Goal: Task Accomplishment & Management: Manage account settings

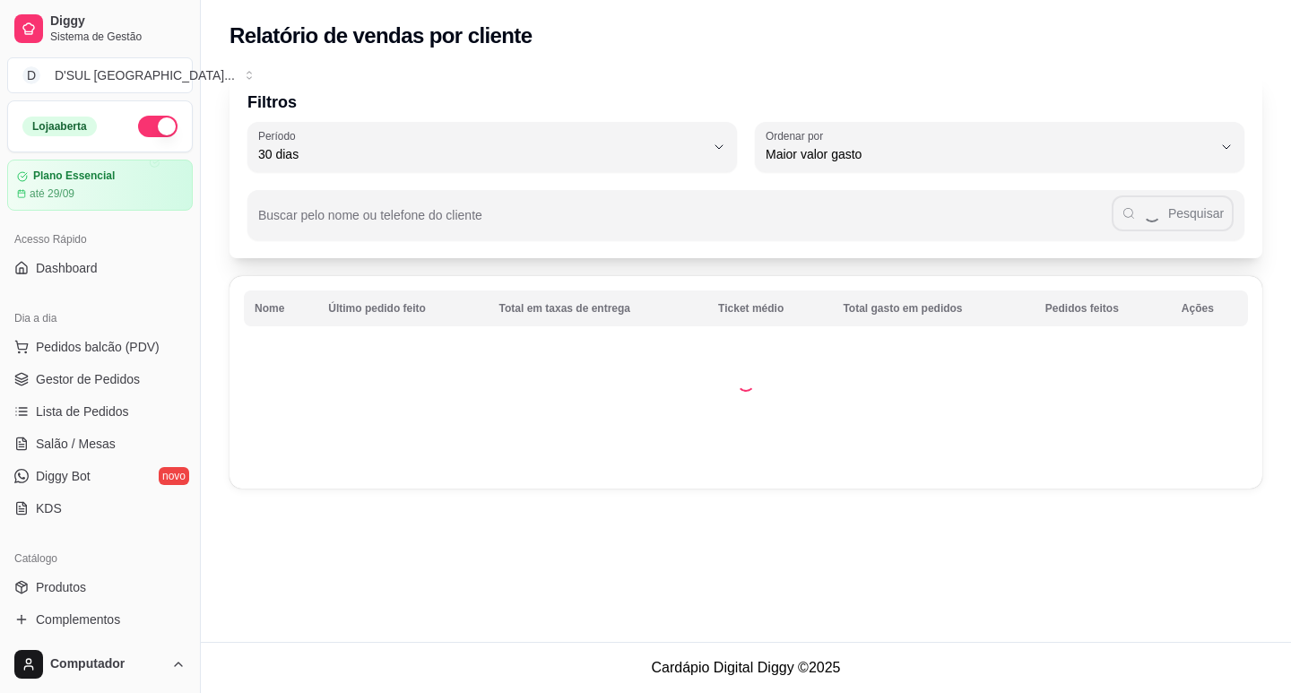
select select "30"
select select "HIGHEST_TOTAL_SPENT_WITH_ORDERS"
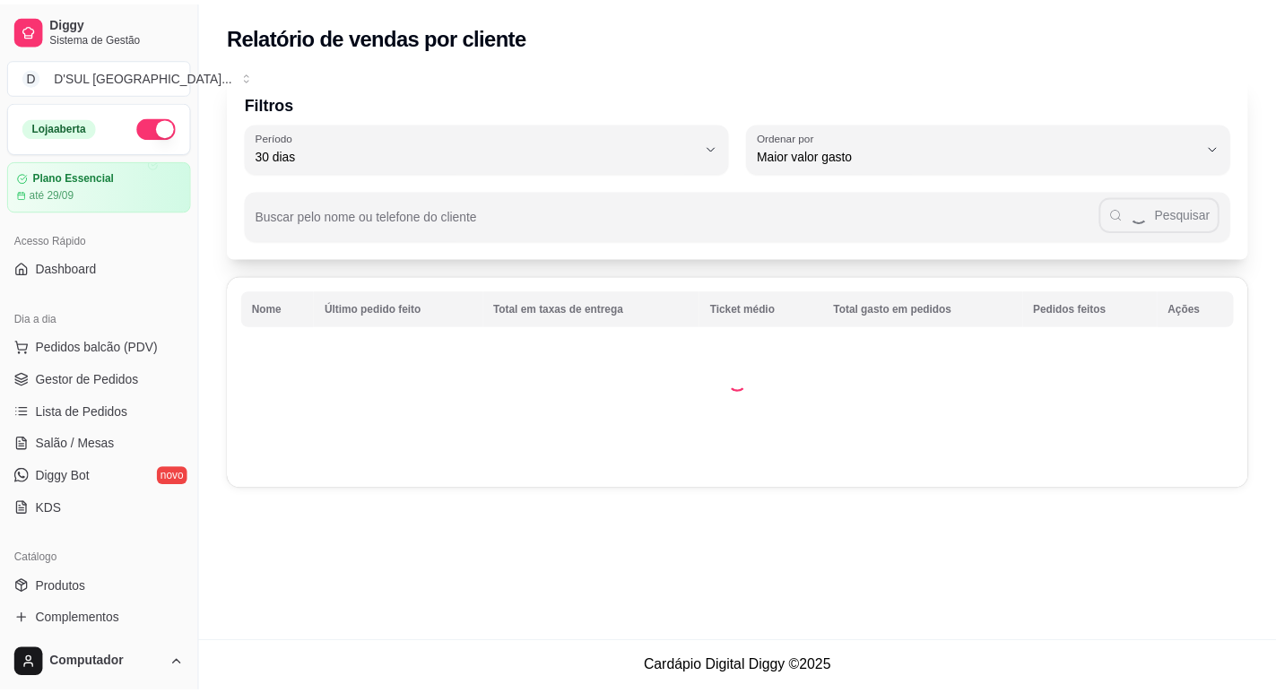
scroll to position [269, 0]
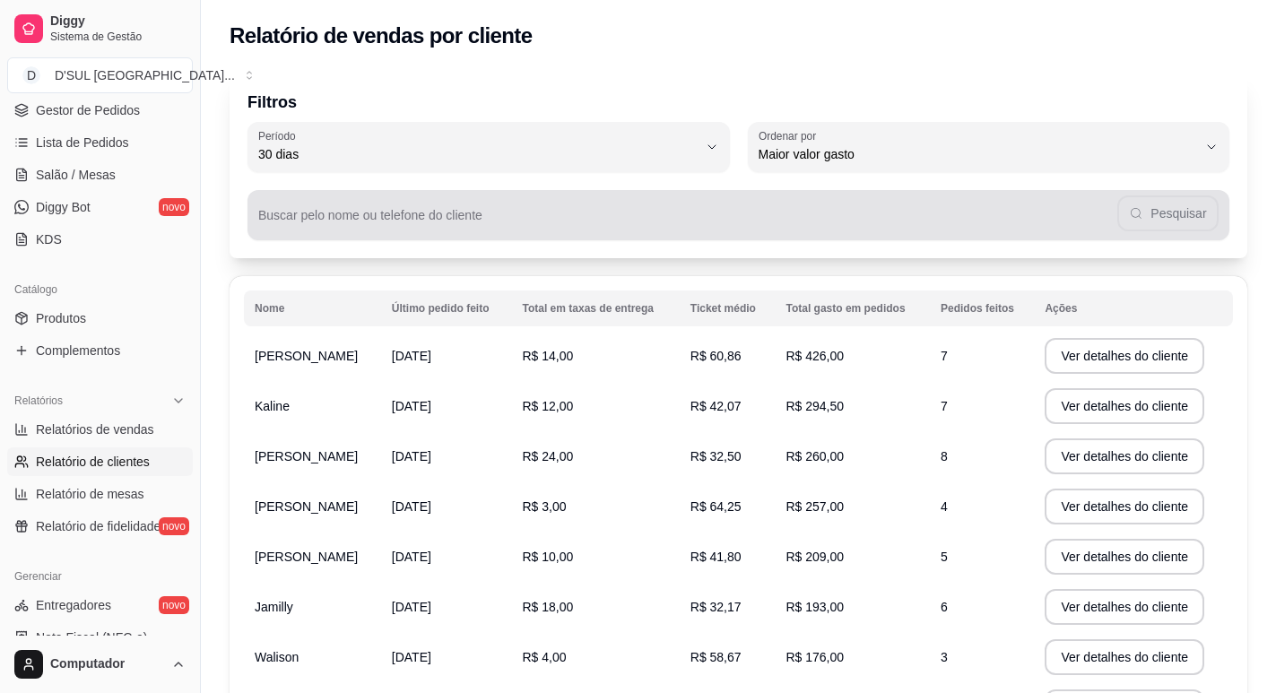
click at [1170, 205] on div "Pesquisar" at bounding box center [738, 215] width 960 height 36
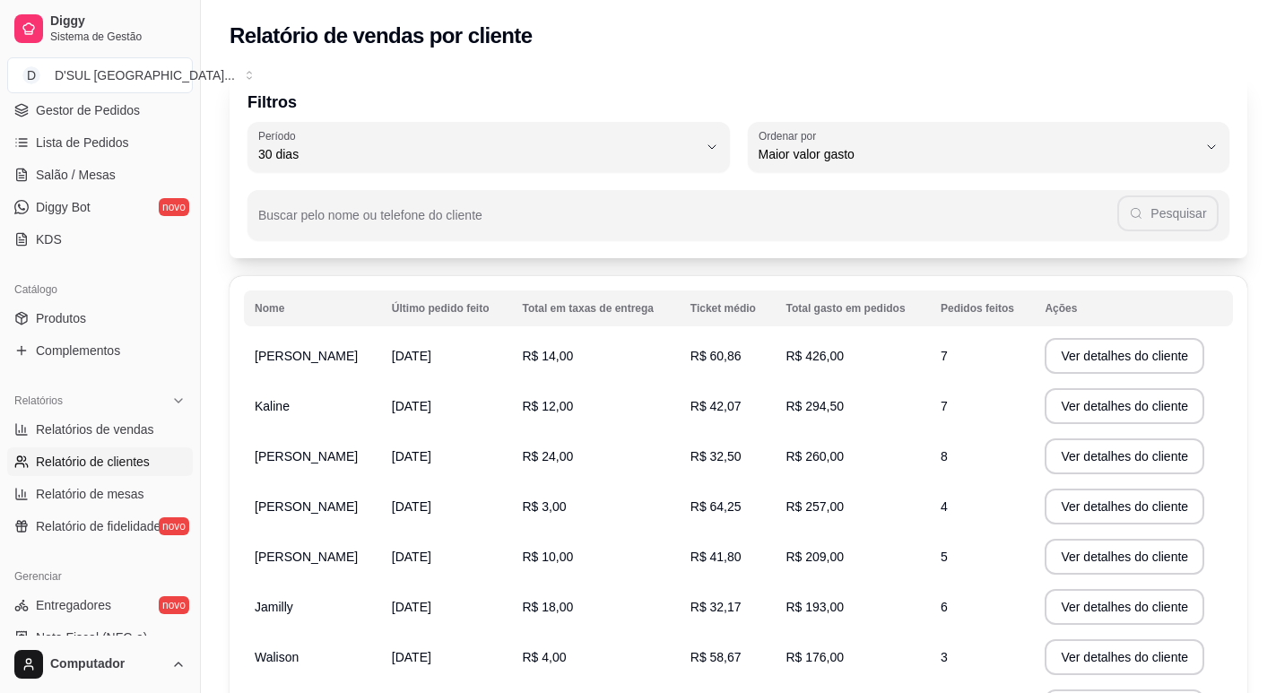
click at [991, 82] on div "Filtros 30 Período Hoje Ontem 7 dias 15 dias 30 dias 45 dias 60 dias Período 30…" at bounding box center [739, 165] width 1018 height 187
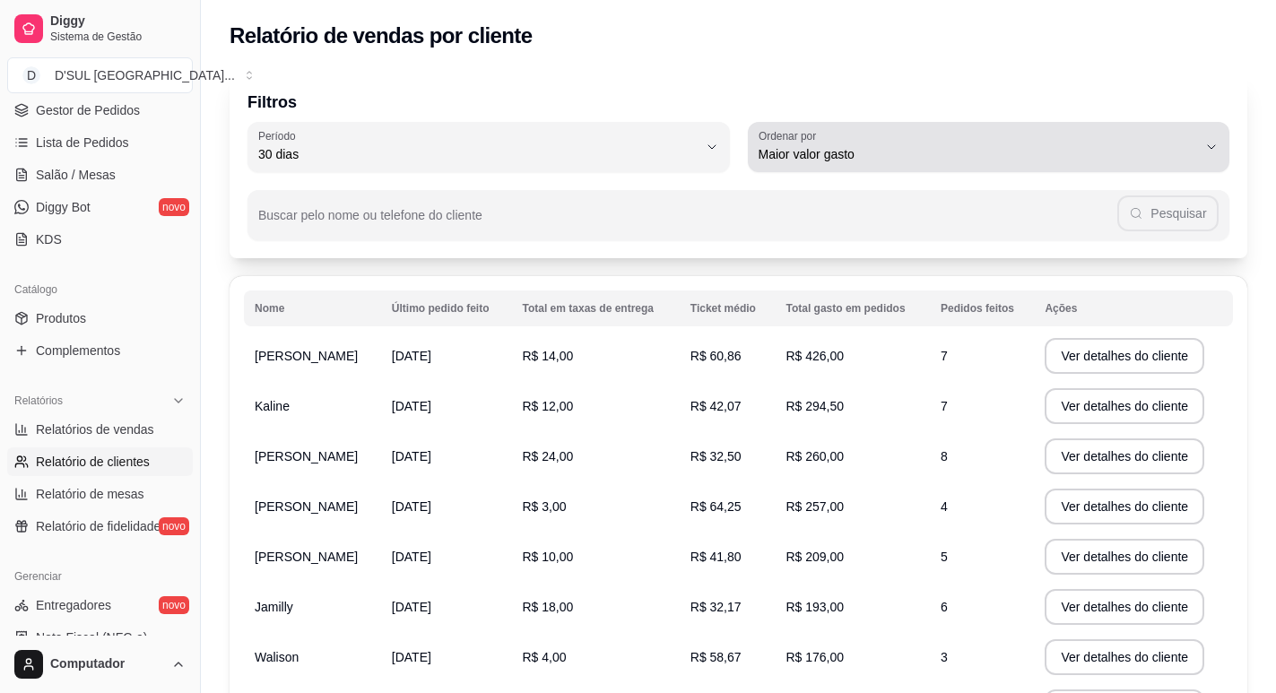
click at [970, 140] on div "Maior valor gasto" at bounding box center [978, 147] width 439 height 36
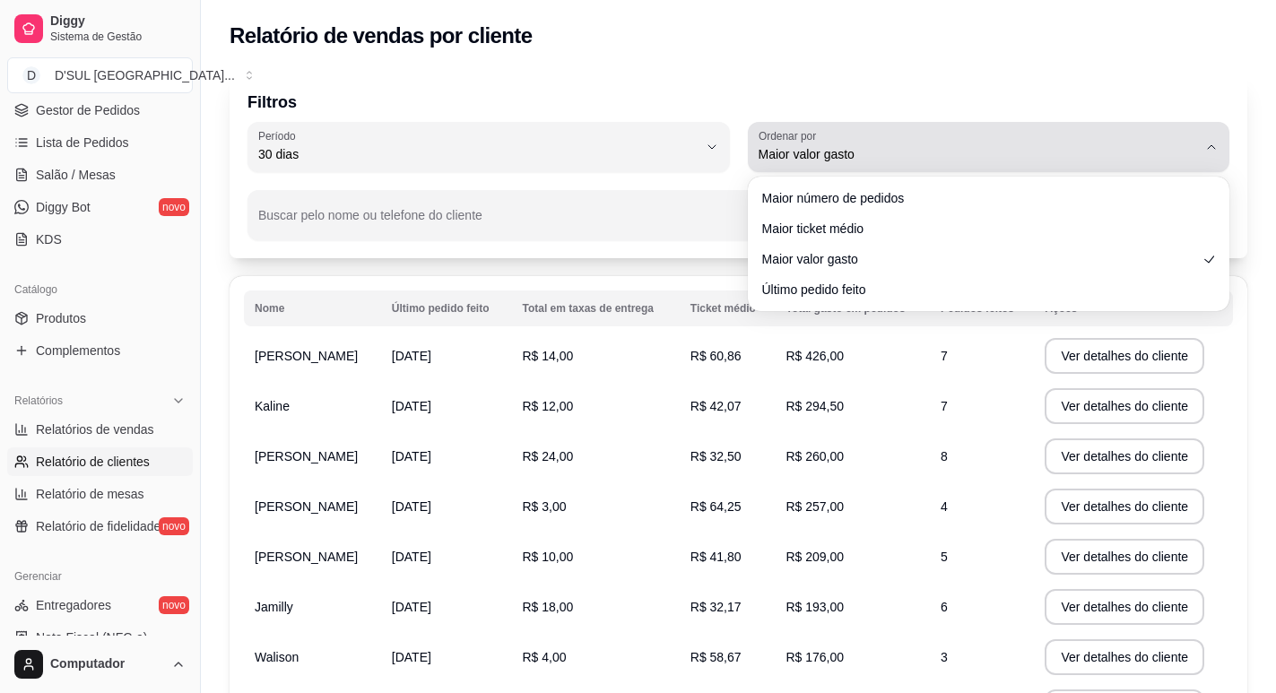
click at [970, 140] on div "Maior valor gasto" at bounding box center [978, 147] width 439 height 36
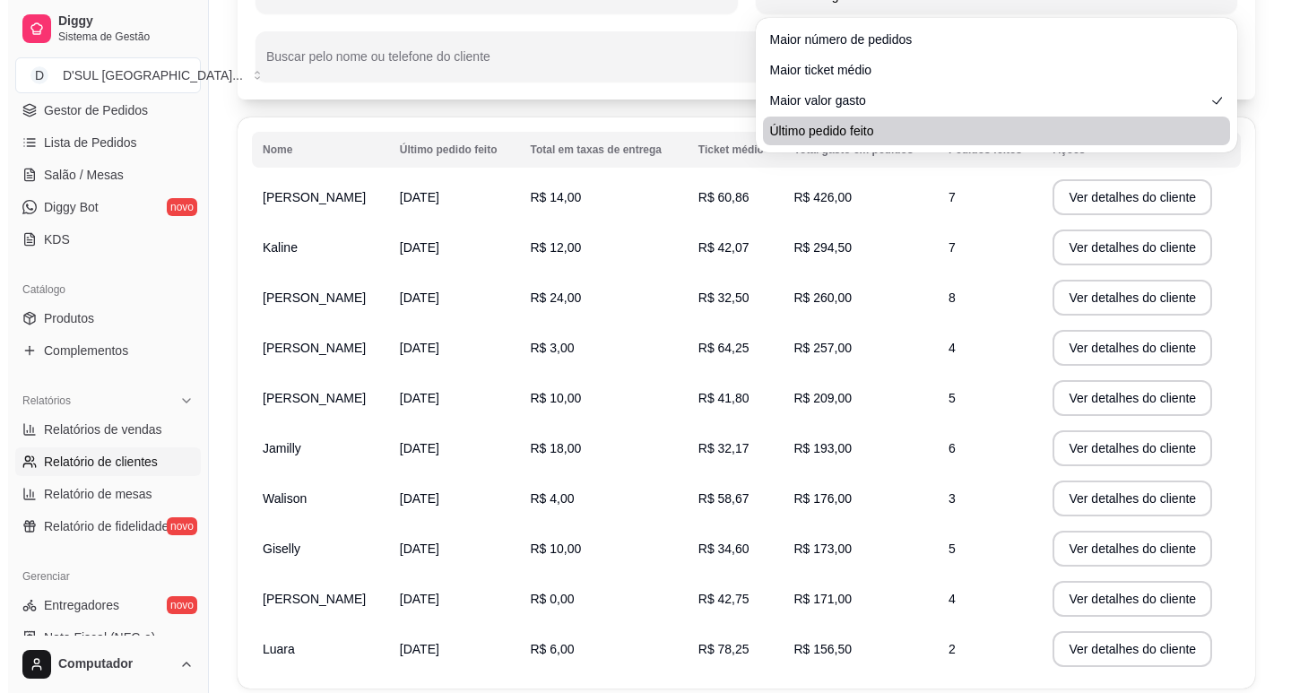
scroll to position [0, 0]
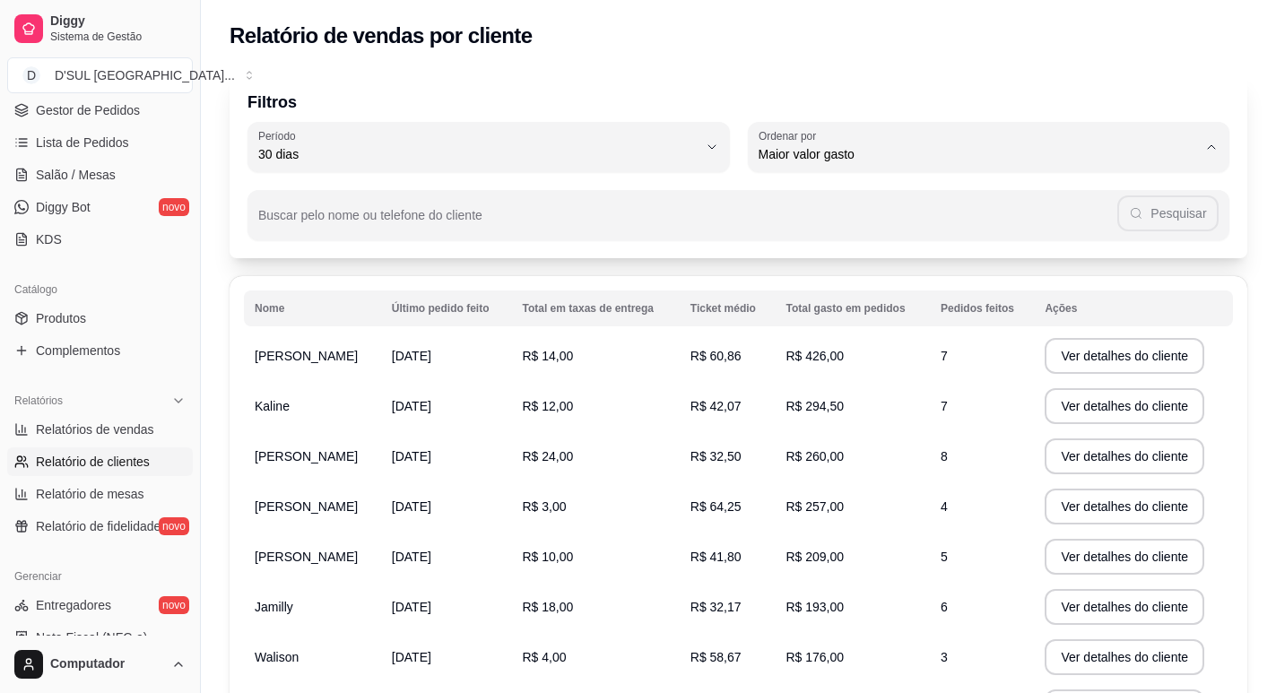
click at [876, 197] on span "Maior número de pedidos" at bounding box center [980, 196] width 418 height 17
type input "HIGHEST_ORDER_COUNT"
select select "HIGHEST_ORDER_COUNT"
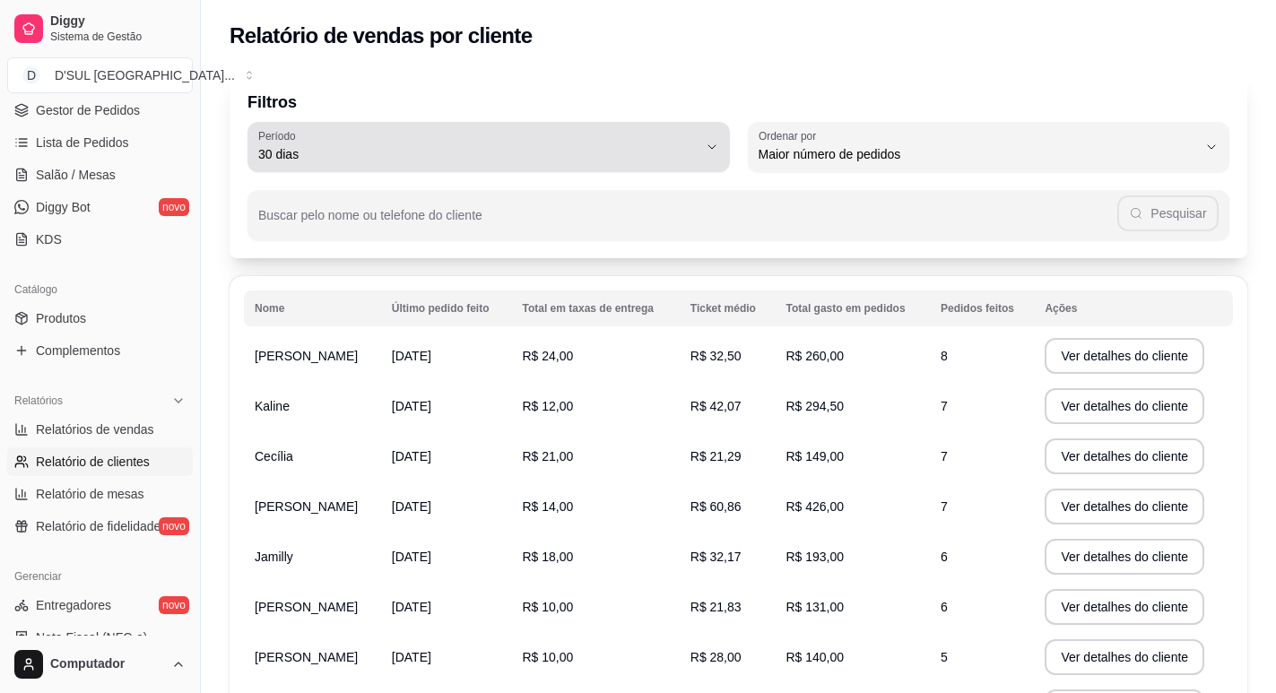
click at [555, 161] on span "30 dias" at bounding box center [477, 154] width 439 height 18
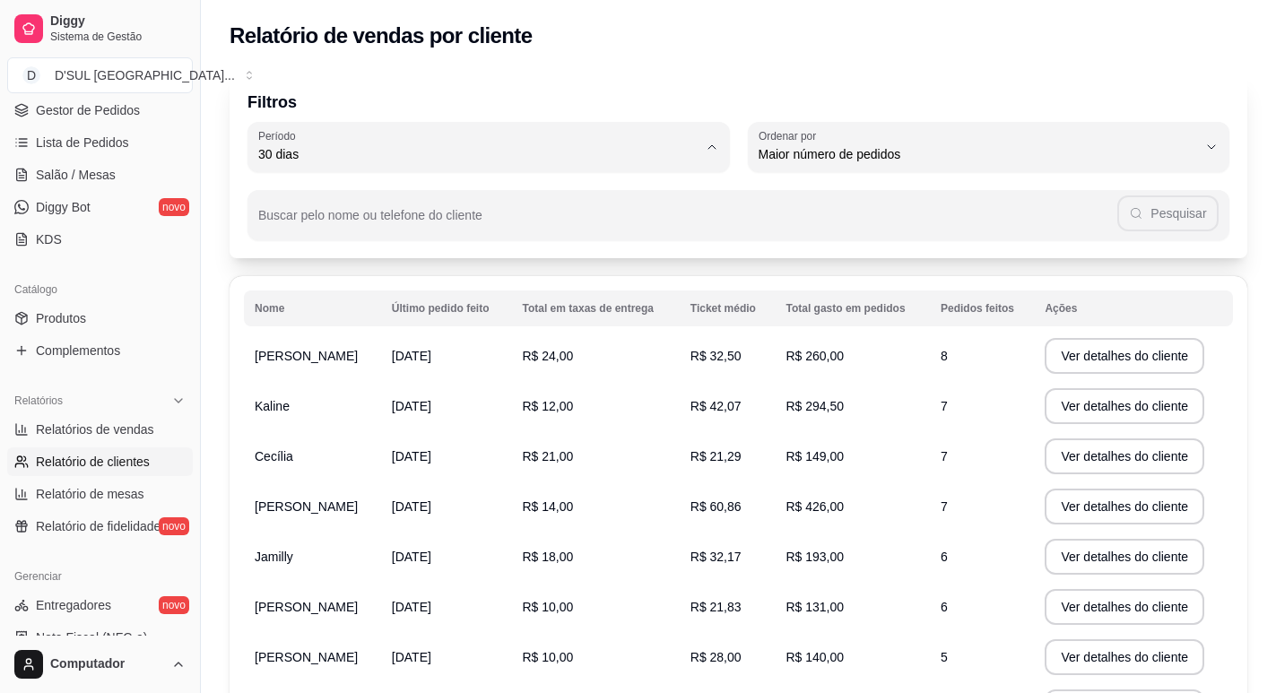
click at [387, 381] on span "60 dias" at bounding box center [480, 372] width 418 height 17
type input "60"
select select "60"
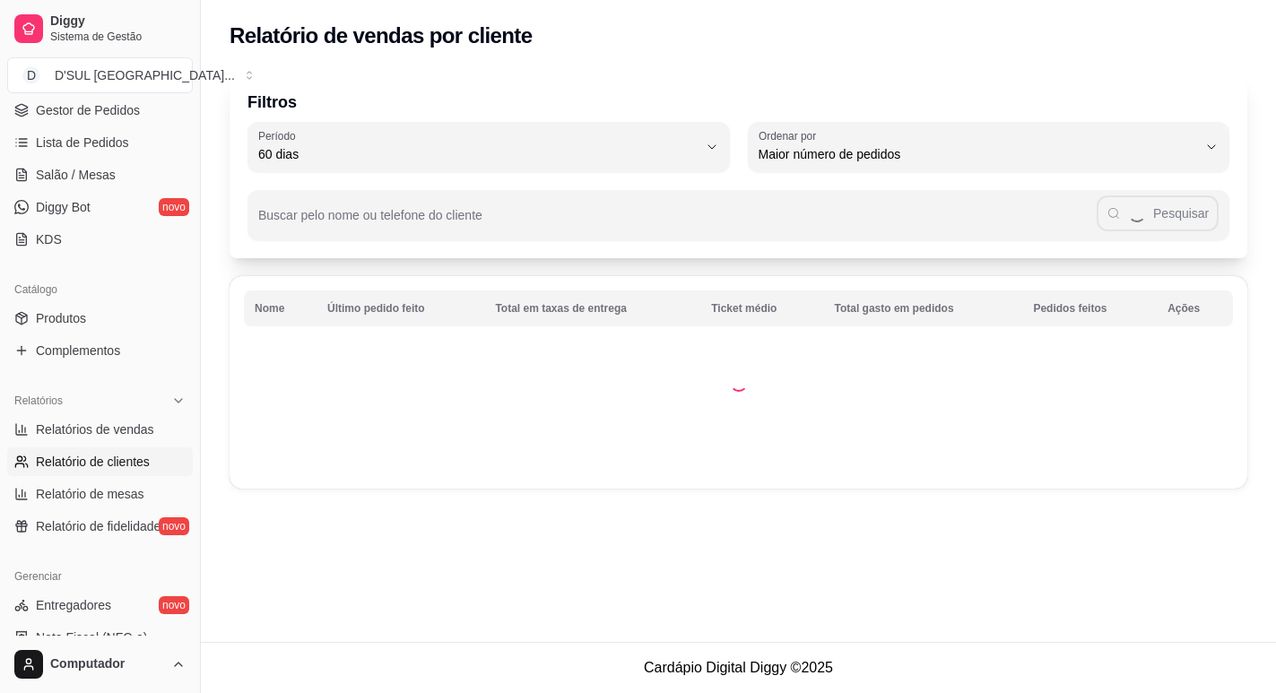
scroll to position [17, 0]
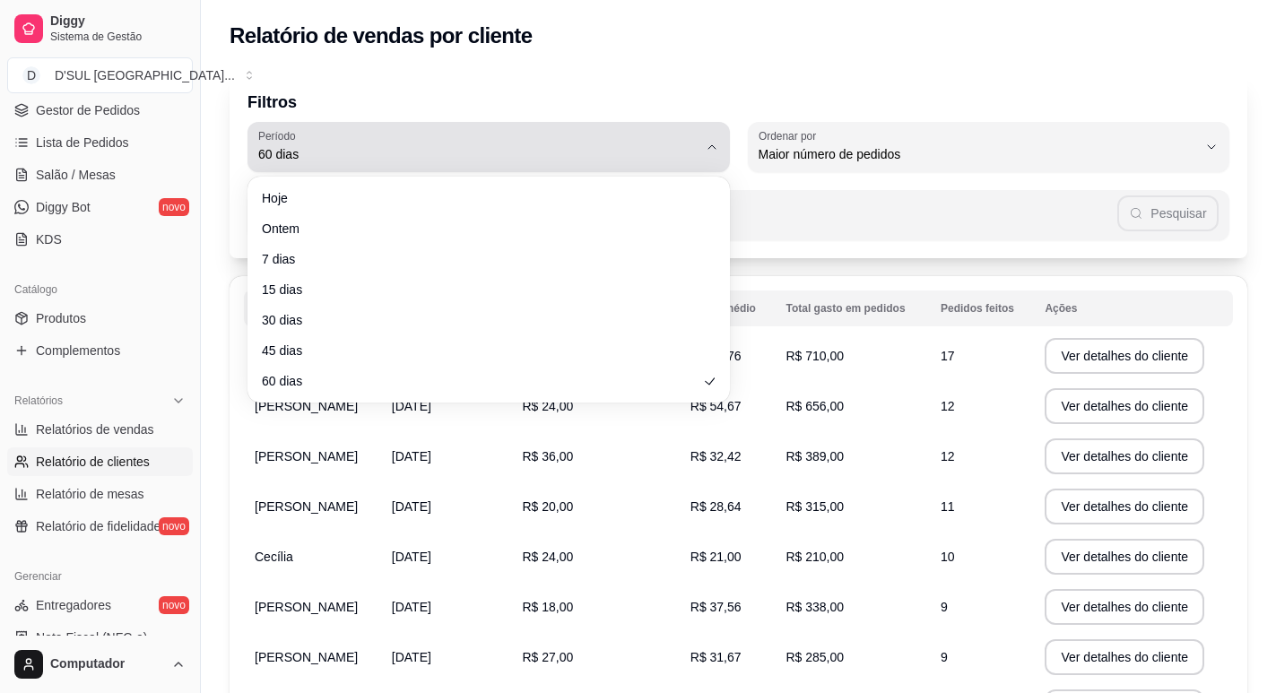
click at [440, 155] on span "60 dias" at bounding box center [477, 154] width 439 height 18
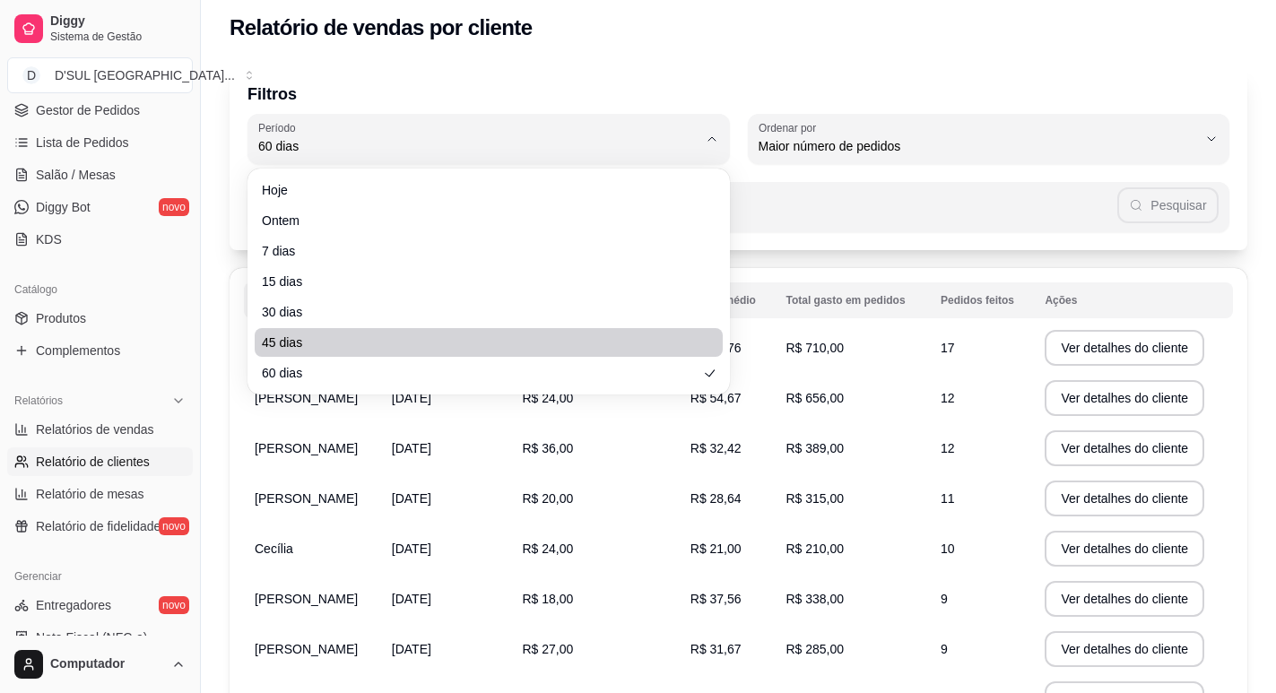
scroll to position [0, 0]
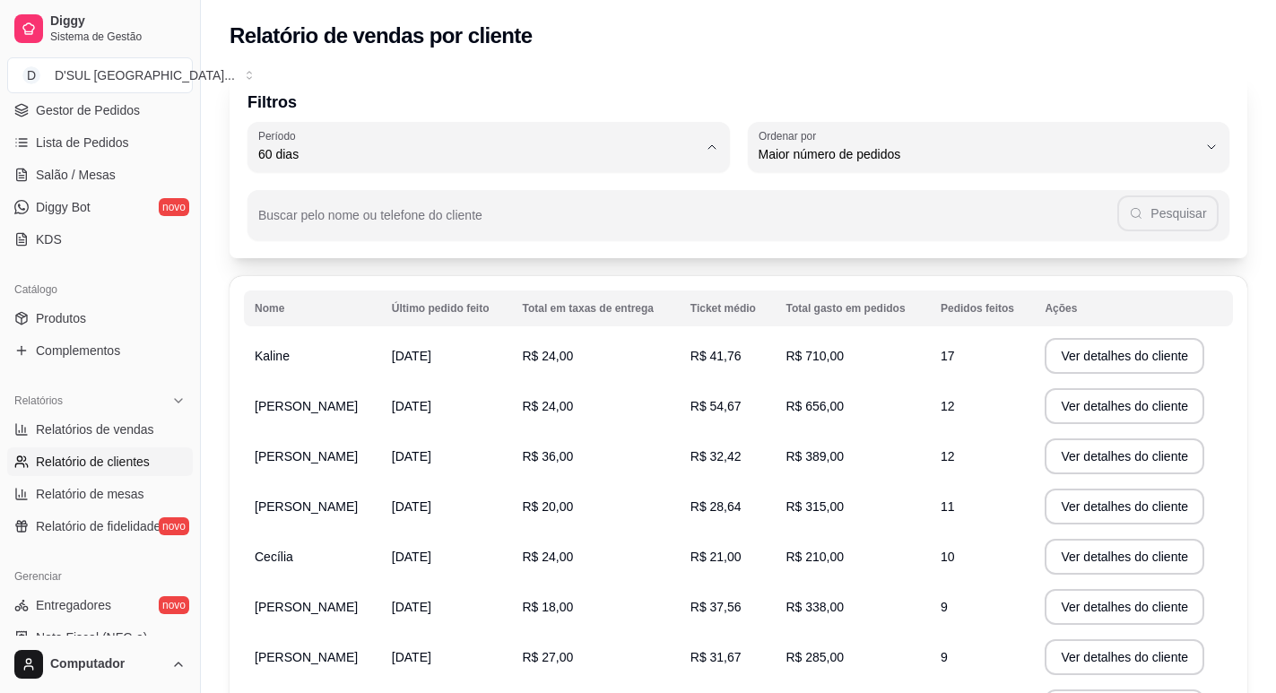
click at [929, 412] on td "R$ 656,00" at bounding box center [852, 406] width 155 height 50
drag, startPoint x: 801, startPoint y: 352, endPoint x: 857, endPoint y: 350, distance: 56.5
click at [857, 350] on td "R$ 710,00" at bounding box center [852, 356] width 155 height 50
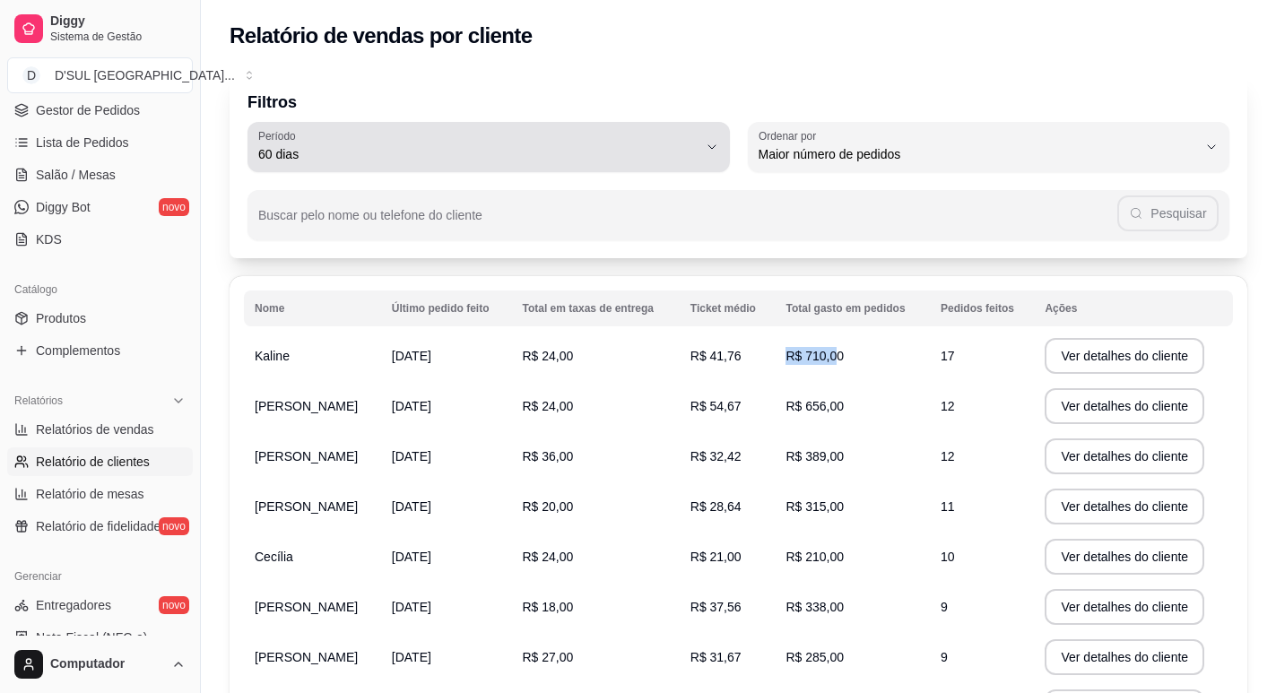
click at [448, 147] on div "60 dias" at bounding box center [477, 147] width 439 height 36
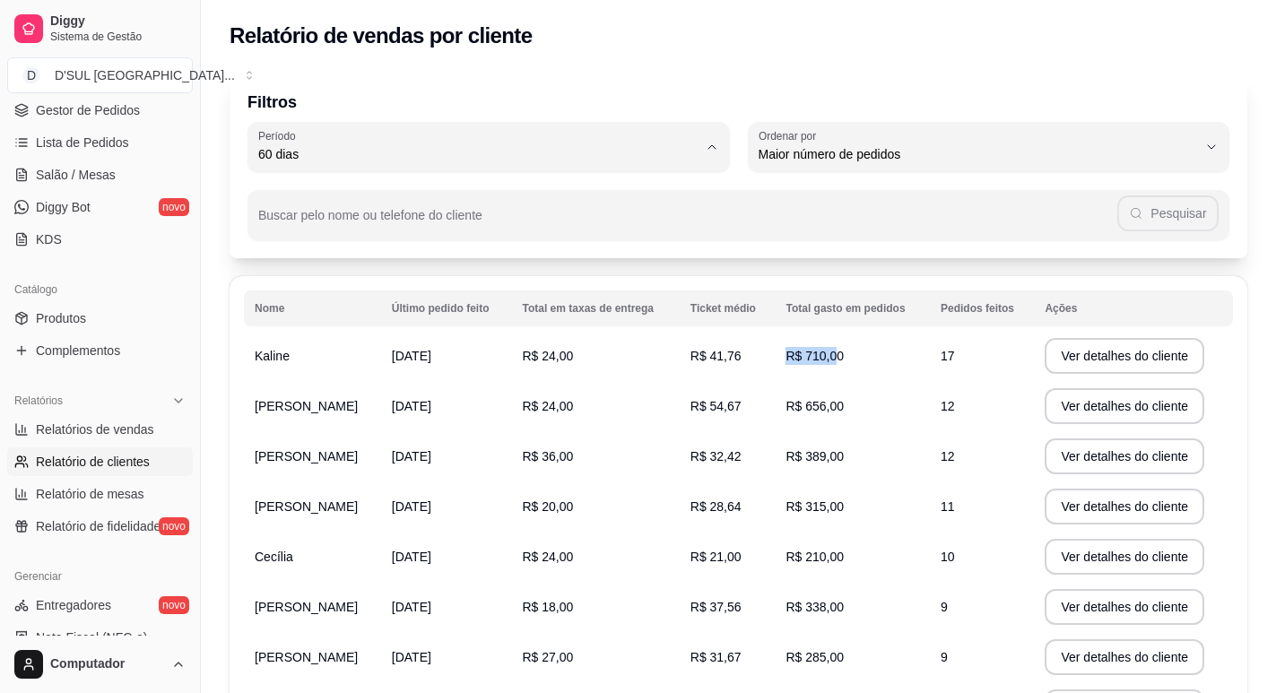
click at [343, 323] on span "30 dias" at bounding box center [480, 314] width 418 height 17
type input "30"
select select "30"
drag, startPoint x: 815, startPoint y: 455, endPoint x: 932, endPoint y: 456, distance: 116.6
click at [930, 456] on td "R$ 294,50" at bounding box center [852, 456] width 155 height 50
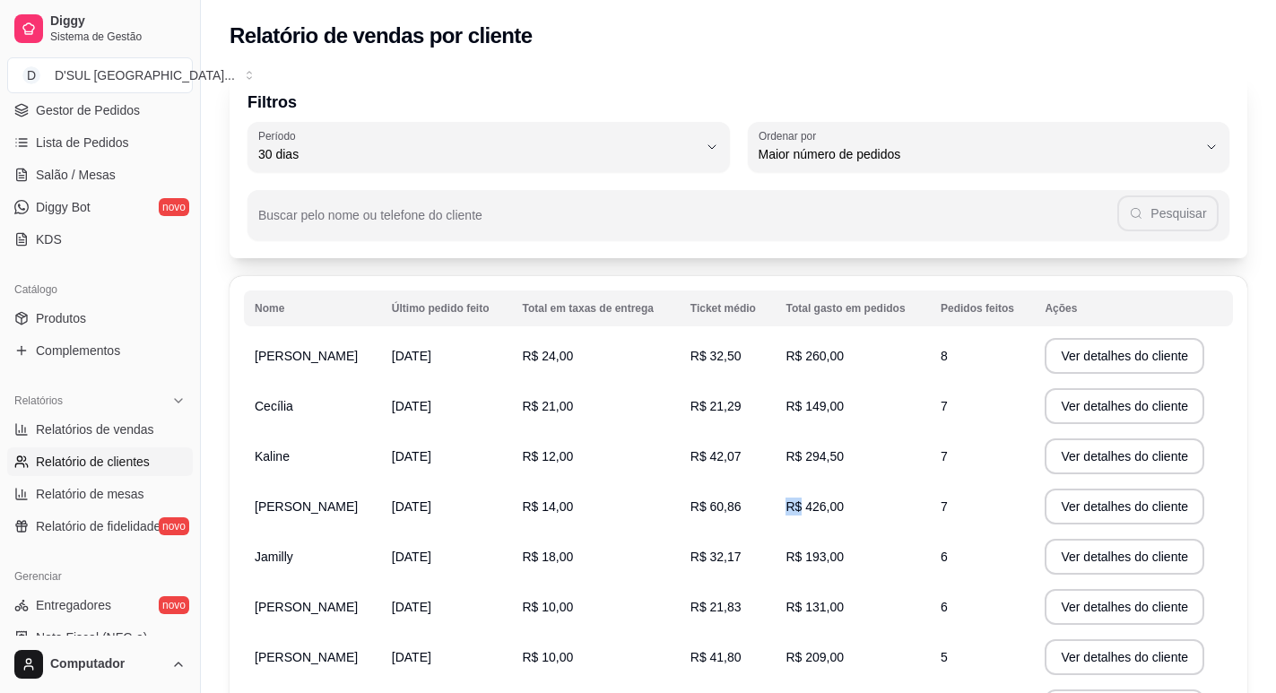
drag, startPoint x: 819, startPoint y: 504, endPoint x: 865, endPoint y: 503, distance: 46.6
click at [865, 503] on td "R$ 426,00" at bounding box center [852, 507] width 155 height 50
click at [866, 527] on td "R$ 426,00" at bounding box center [852, 507] width 155 height 50
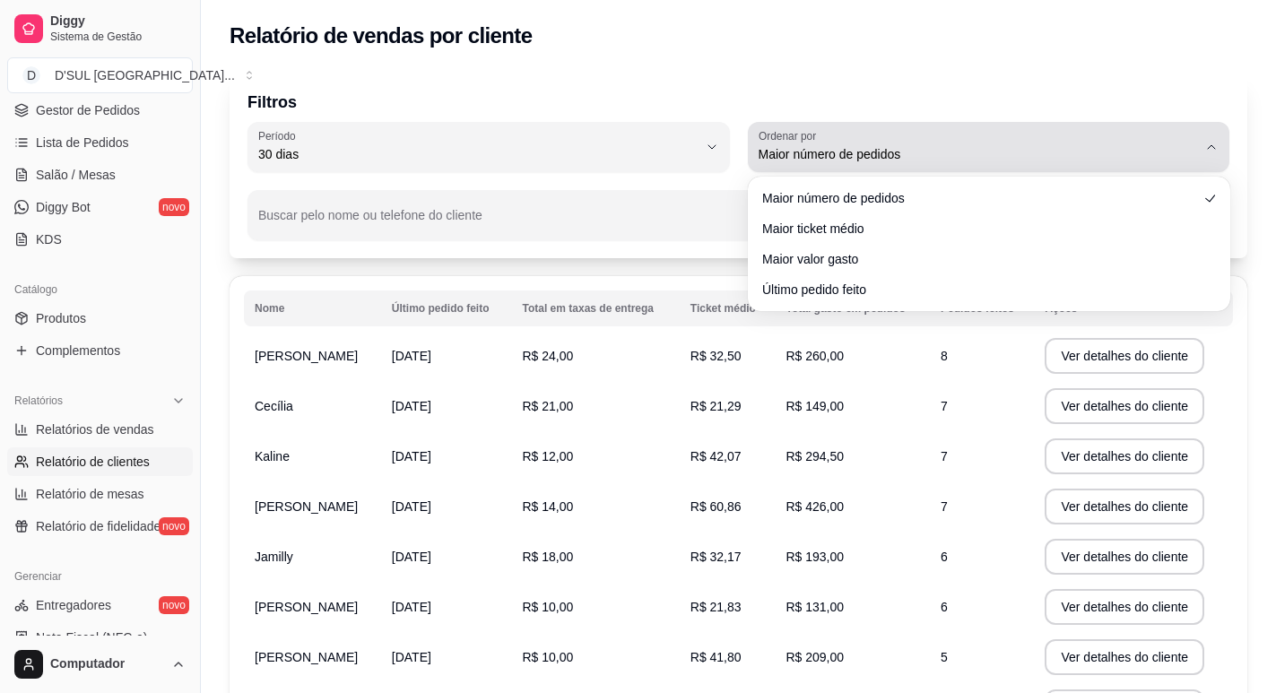
click at [926, 157] on span "Maior número de pedidos" at bounding box center [978, 154] width 439 height 18
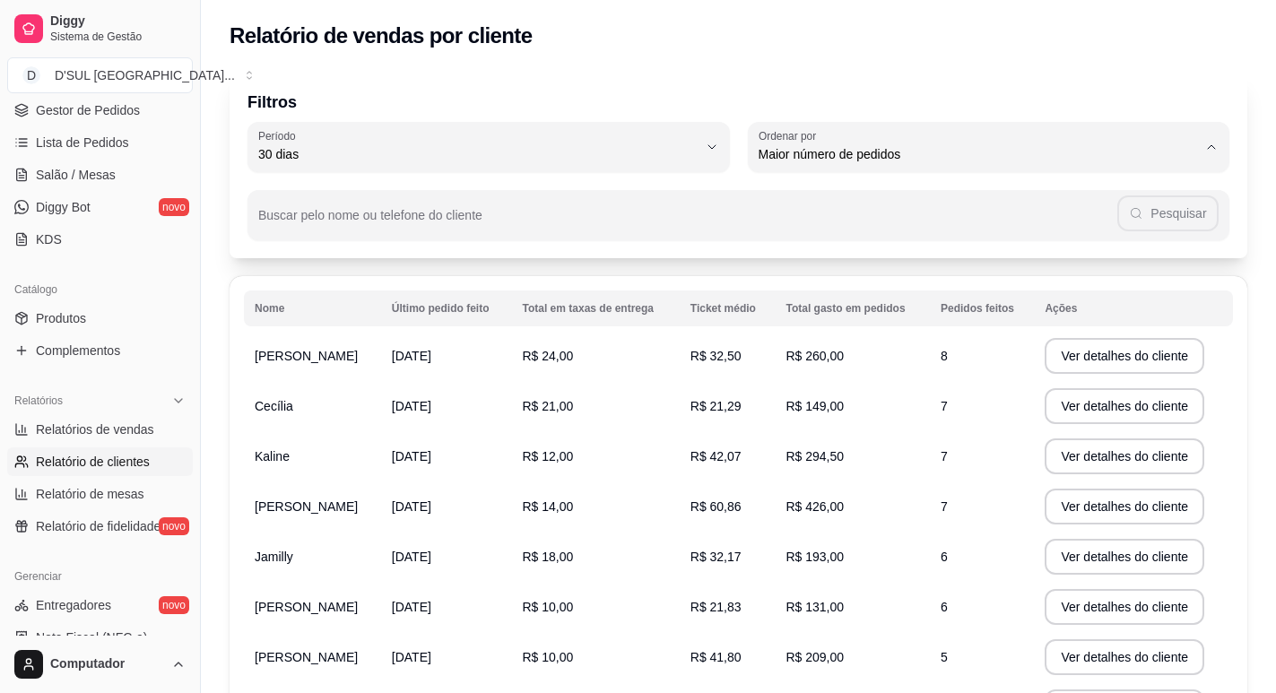
click at [891, 255] on span "Maior valor gasto" at bounding box center [980, 256] width 418 height 17
type input "HIGHEST_TOTAL_SPENT_WITH_ORDERS"
select select "HIGHEST_TOTAL_SPENT_WITH_ORDERS"
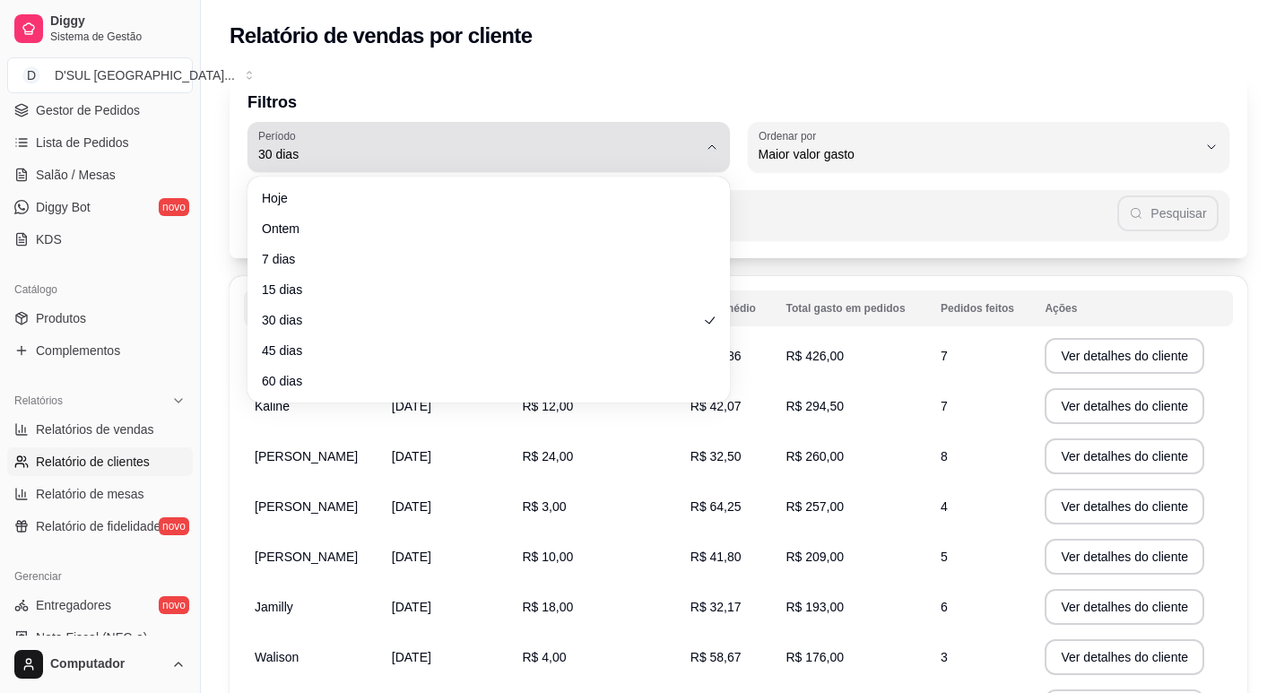
click at [394, 150] on span "30 dias" at bounding box center [477, 154] width 439 height 18
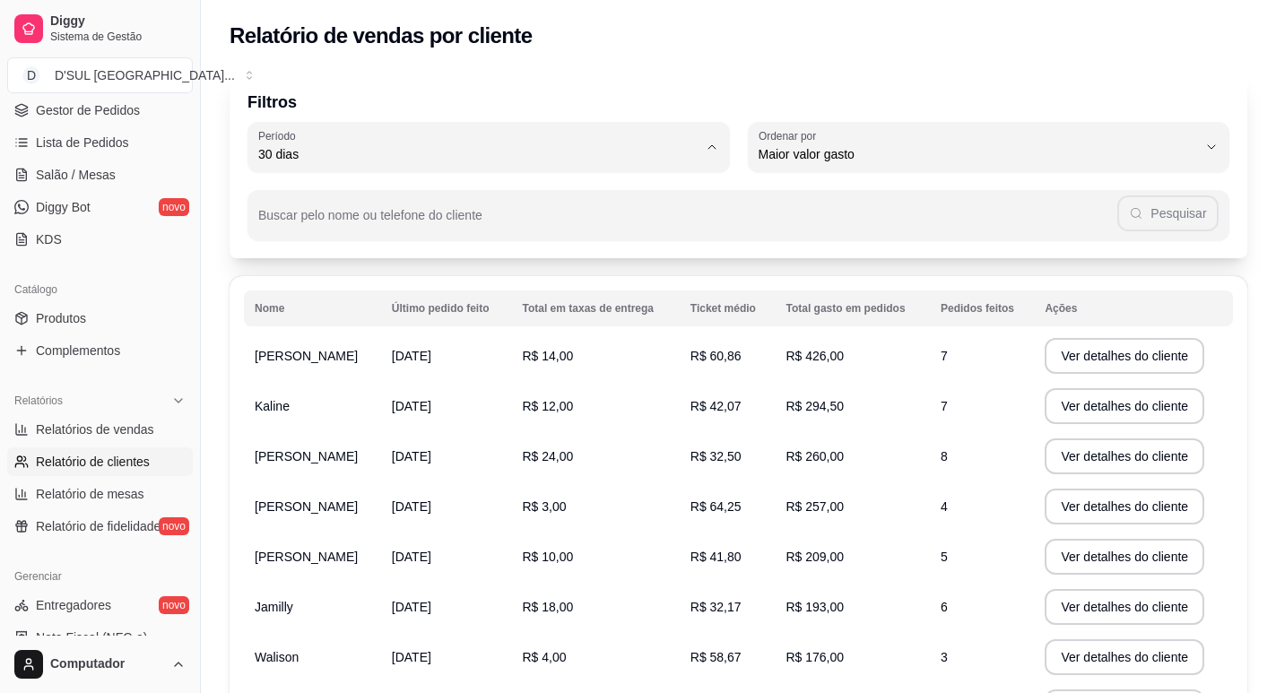
click at [318, 380] on span "60 dias" at bounding box center [480, 372] width 418 height 17
type input "60"
select select "60"
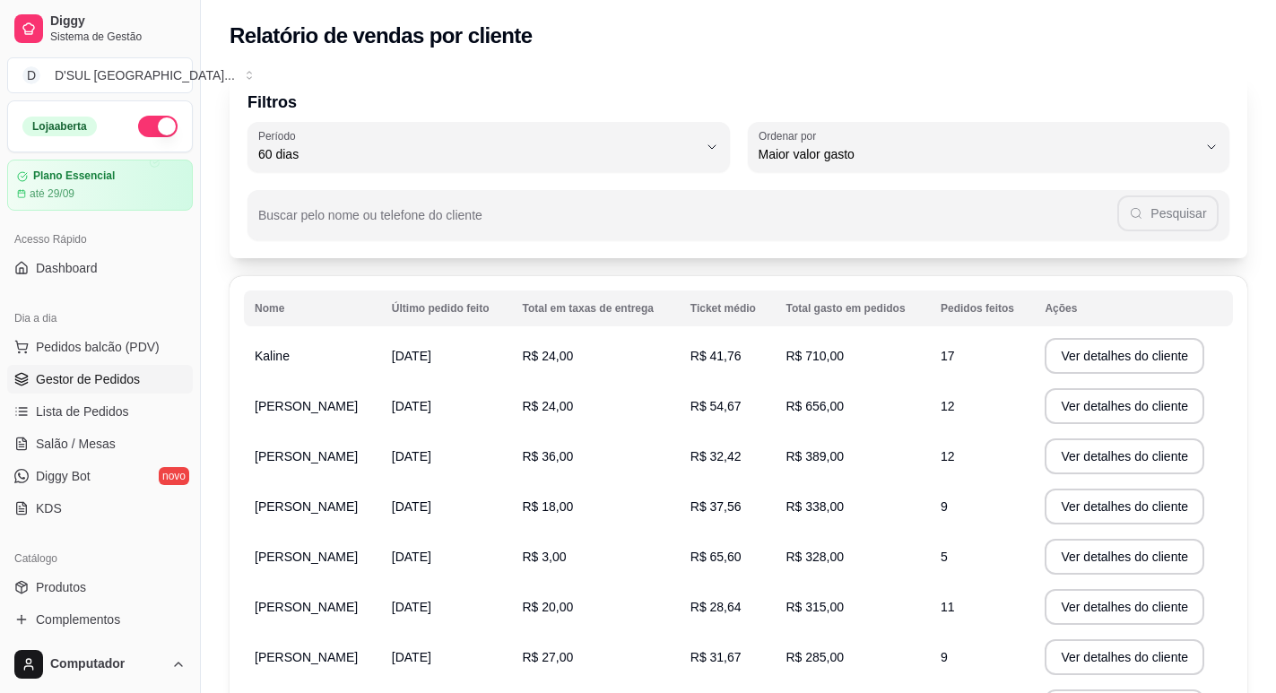
click at [118, 388] on link "Gestor de Pedidos" at bounding box center [100, 379] width 186 height 29
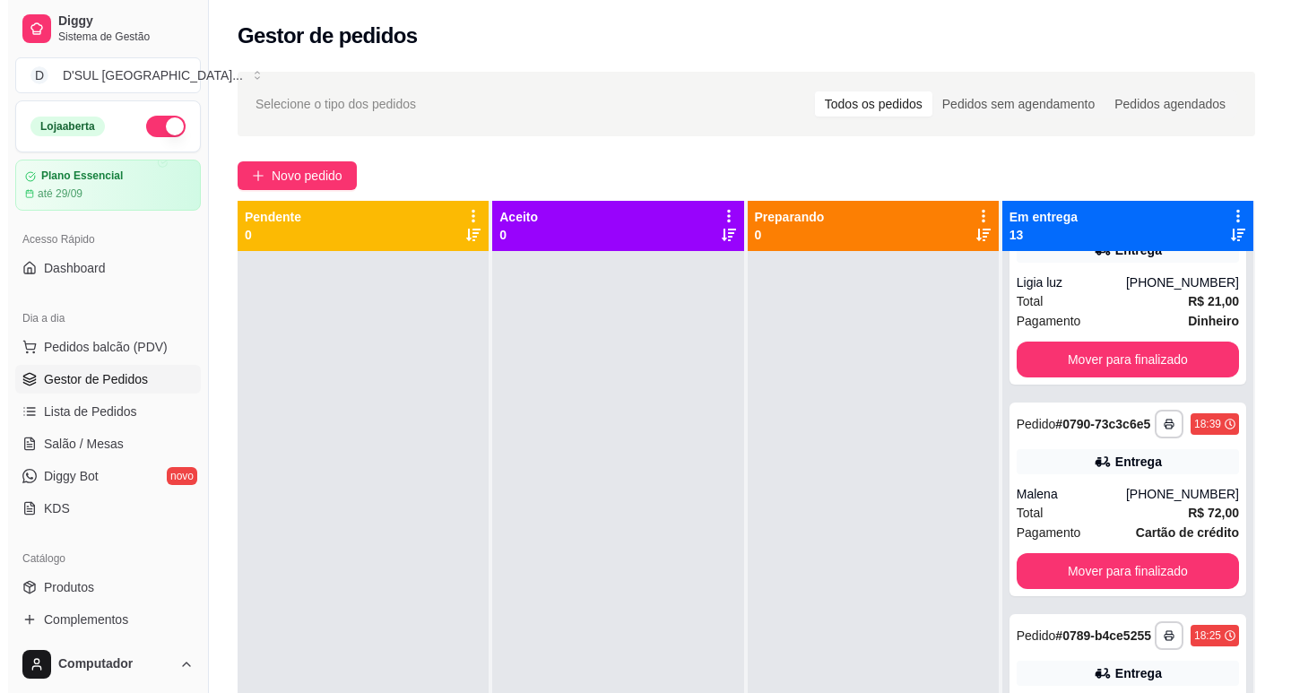
scroll to position [1883, 0]
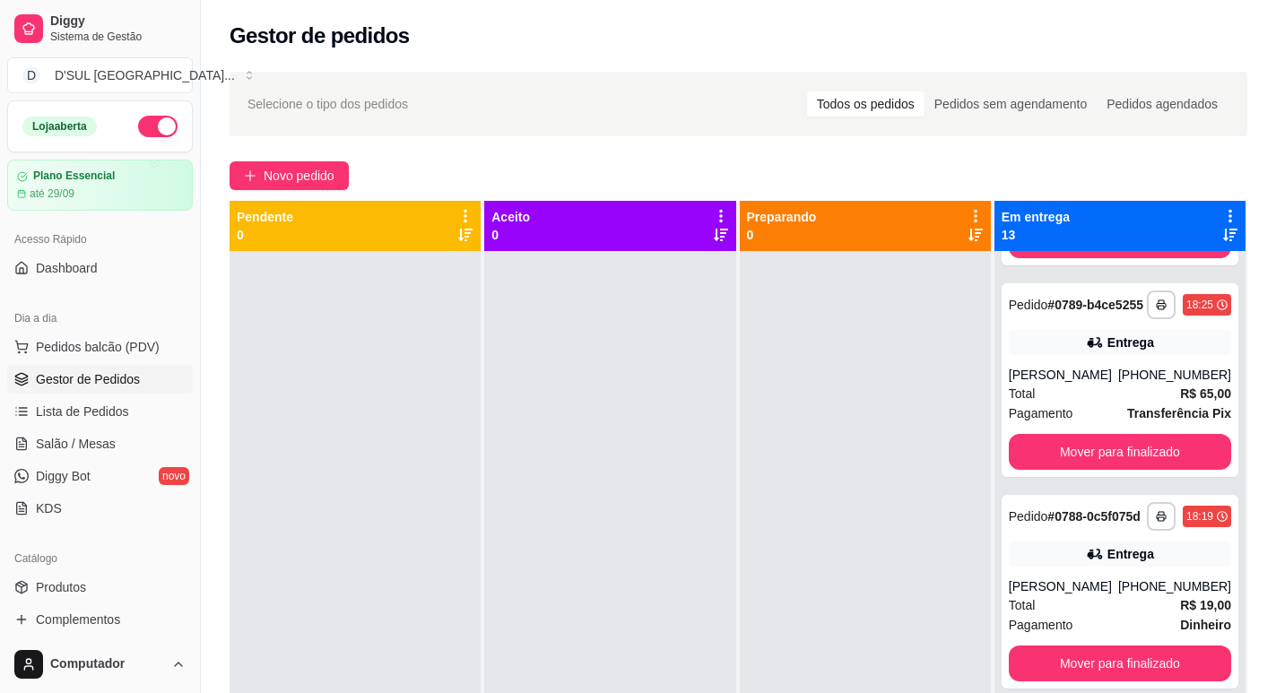
click at [158, 120] on button "button" at bounding box center [157, 127] width 39 height 22
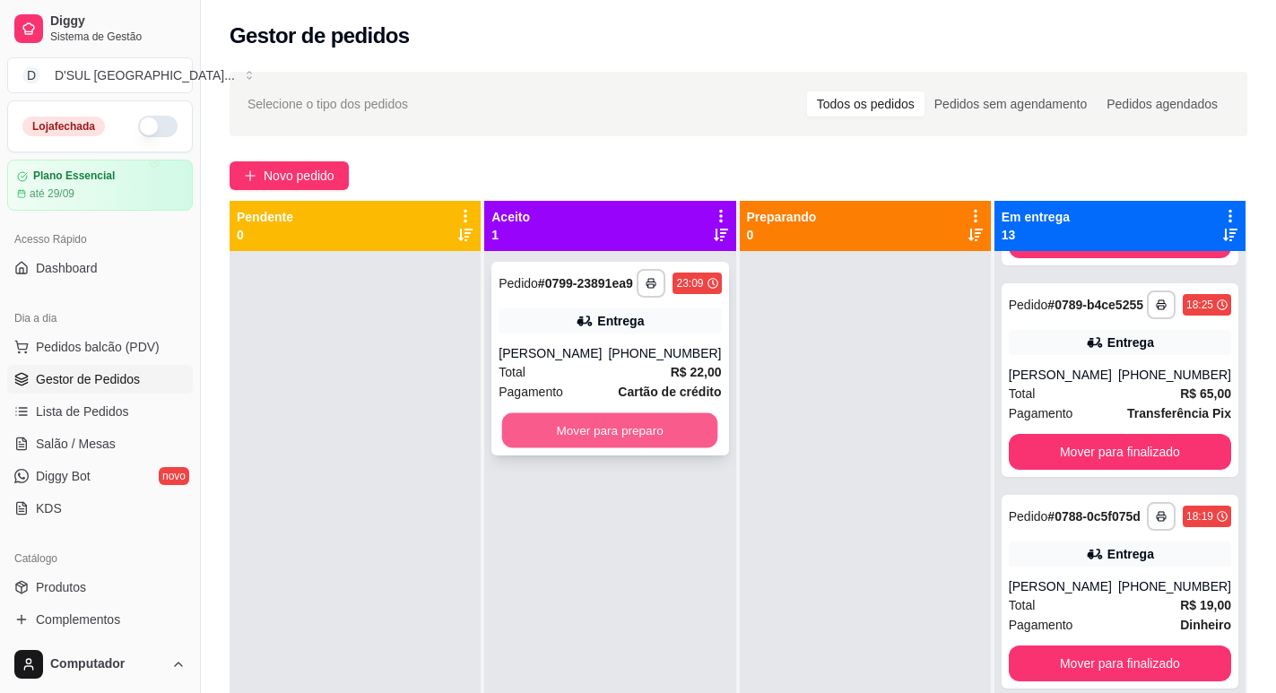
click at [624, 435] on button "Mover para preparo" at bounding box center [610, 430] width 216 height 35
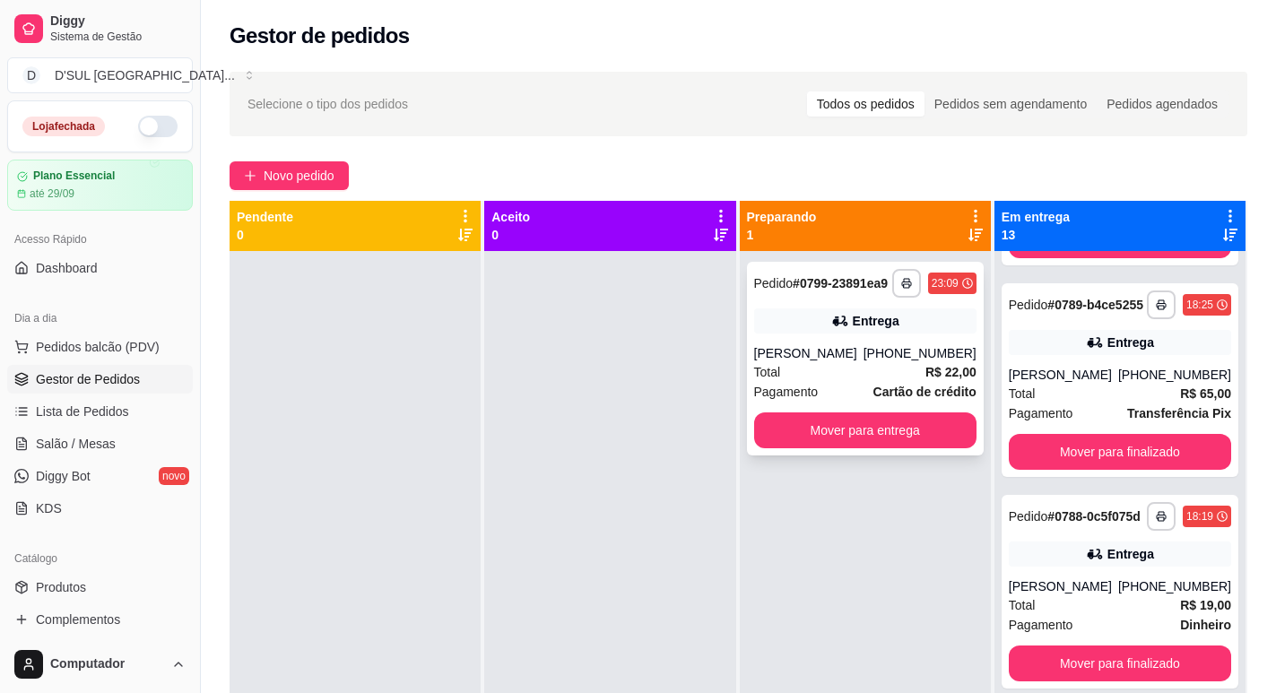
click at [830, 377] on div "Total R$ 22,00" at bounding box center [865, 372] width 222 height 20
click at [885, 351] on div "[PHONE_NUMBER]" at bounding box center [920, 353] width 113 height 18
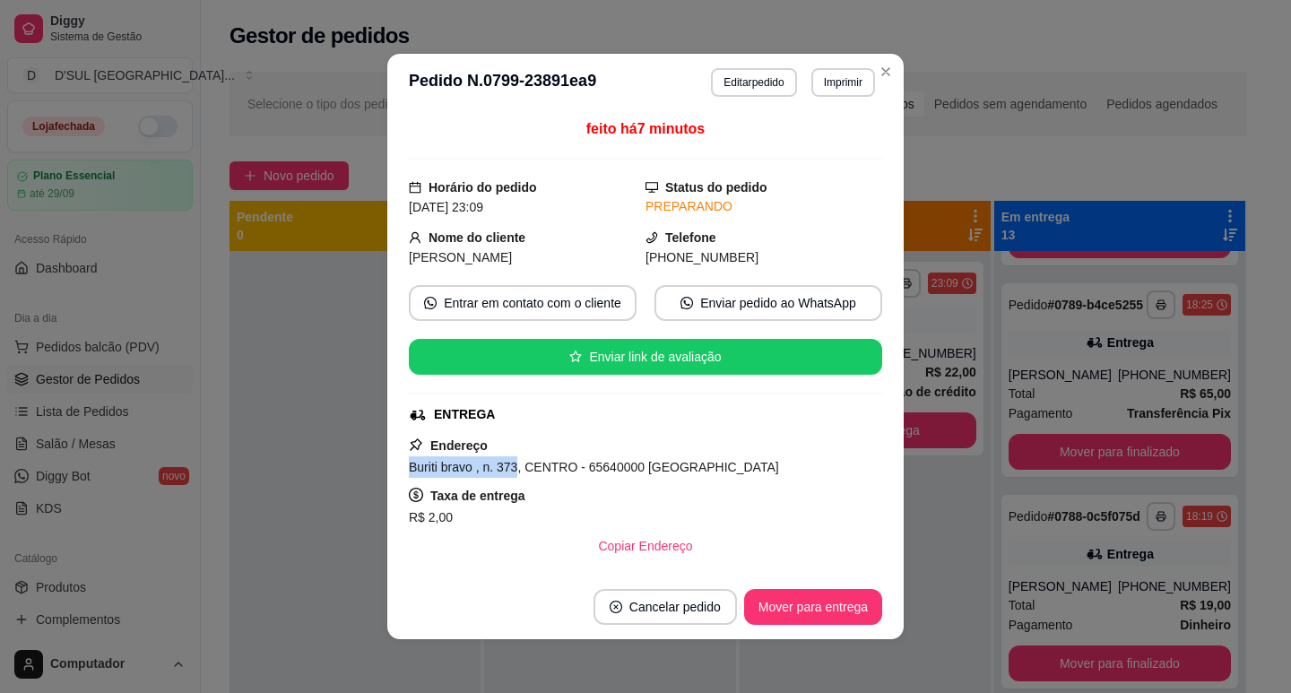
drag, startPoint x: 395, startPoint y: 467, endPoint x: 509, endPoint y: 476, distance: 114.2
click at [509, 476] on div "feito há 7 minutos Horário do pedido [DATE] 23:09 Status do pedido PREPARANDO N…" at bounding box center [645, 343] width 517 height 464
copy span "Buriti bravo , n. 373"
